Goal: Task Accomplishment & Management: Use online tool/utility

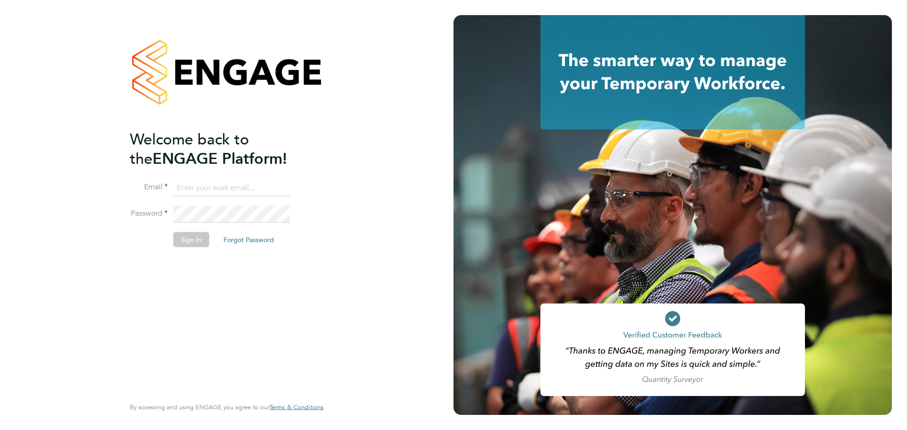
type input "derbyshirehealthcare@txmgroup.com"
click at [196, 236] on button "Sign In" at bounding box center [191, 239] width 36 height 15
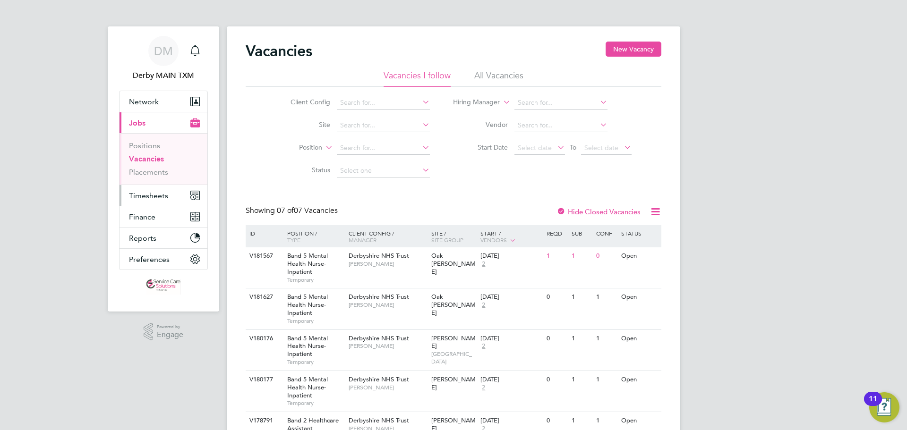
click at [141, 194] on span "Timesheets" at bounding box center [148, 195] width 39 height 9
click at [157, 197] on span "Timesheets" at bounding box center [148, 195] width 39 height 9
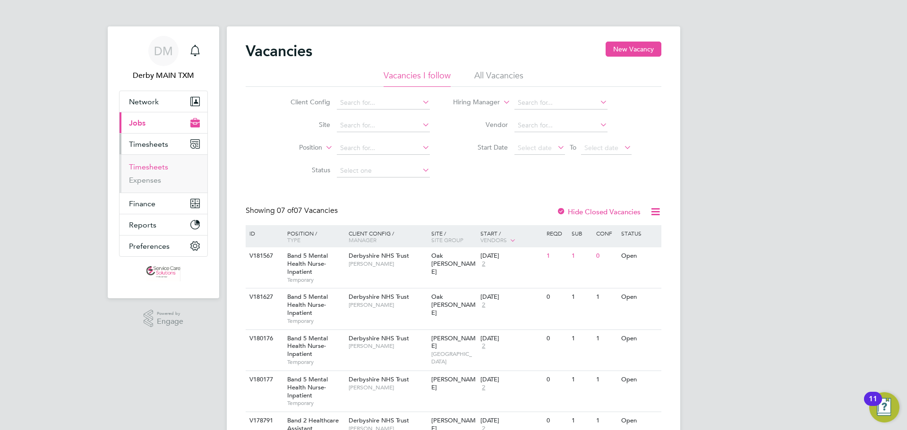
click at [158, 166] on link "Timesheets" at bounding box center [148, 167] width 39 height 9
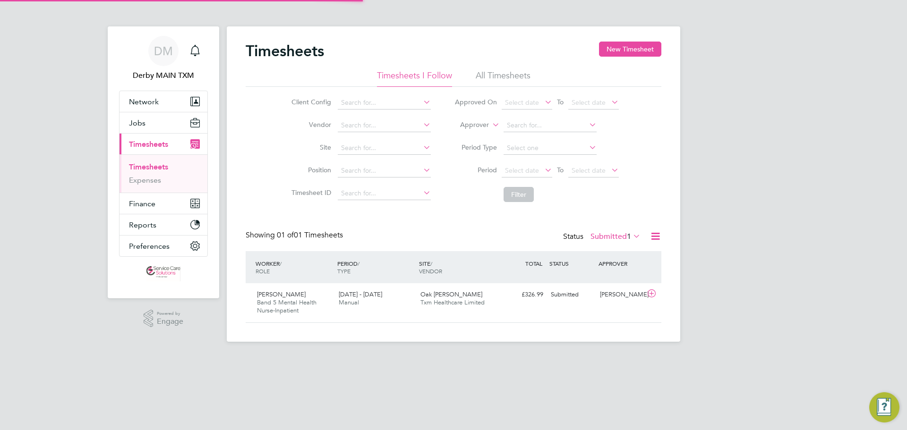
scroll to position [24, 82]
